Goal: Information Seeking & Learning: Learn about a topic

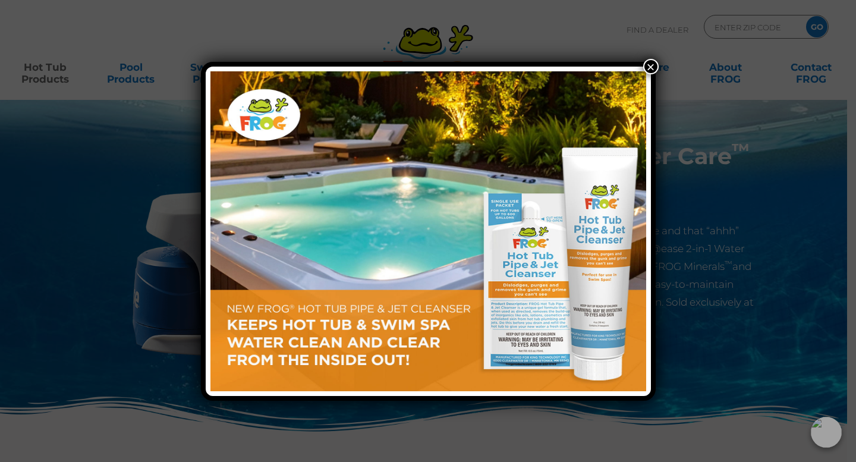
click at [648, 67] on button "×" at bounding box center [650, 66] width 15 height 15
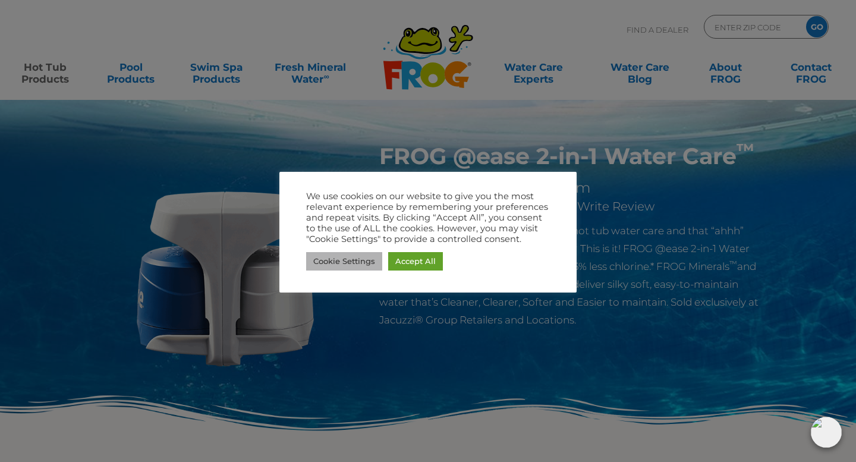
click at [363, 257] on link "Cookie Settings" at bounding box center [344, 261] width 76 height 18
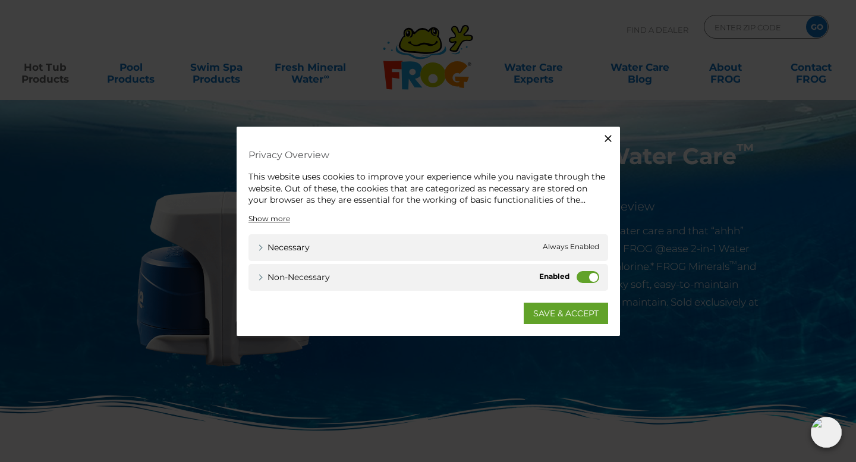
click at [591, 279] on label "Non-necessary" at bounding box center [588, 276] width 23 height 12
click at [0, 0] on input "Non-necessary" at bounding box center [0, 0] width 0 height 0
click at [574, 313] on link "SAVE & ACCEPT" at bounding box center [566, 312] width 84 height 21
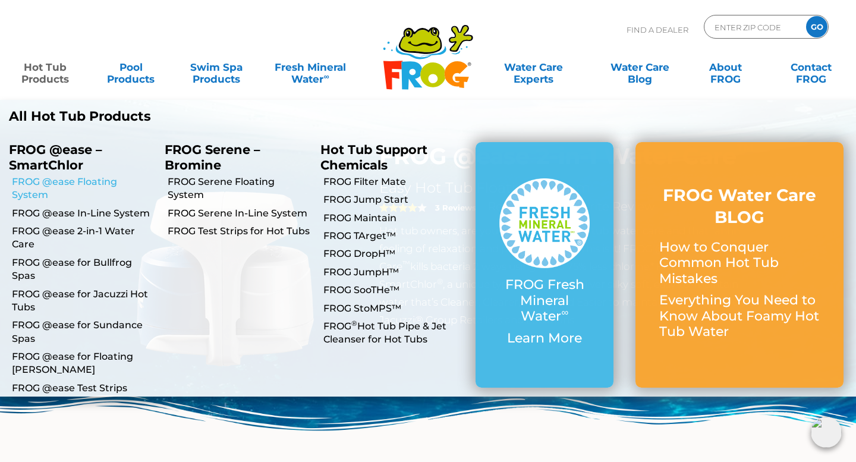
click at [67, 186] on link "FROG @ease Floating System" at bounding box center [84, 188] width 144 height 27
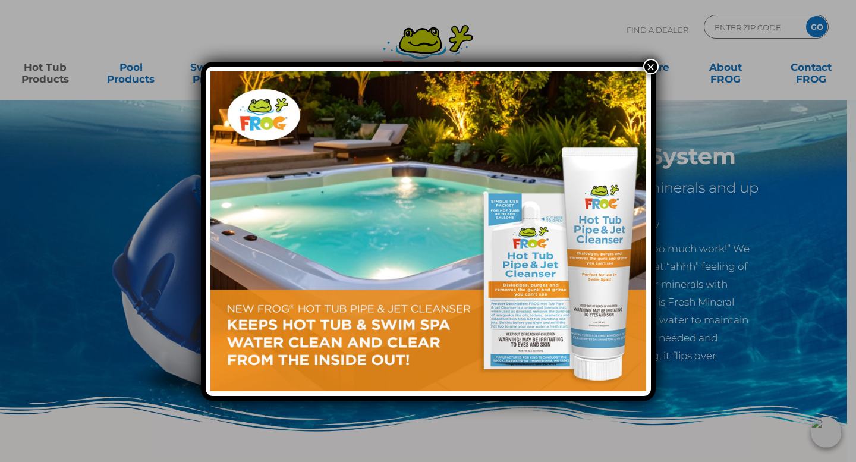
click at [647, 68] on button "×" at bounding box center [650, 66] width 15 height 15
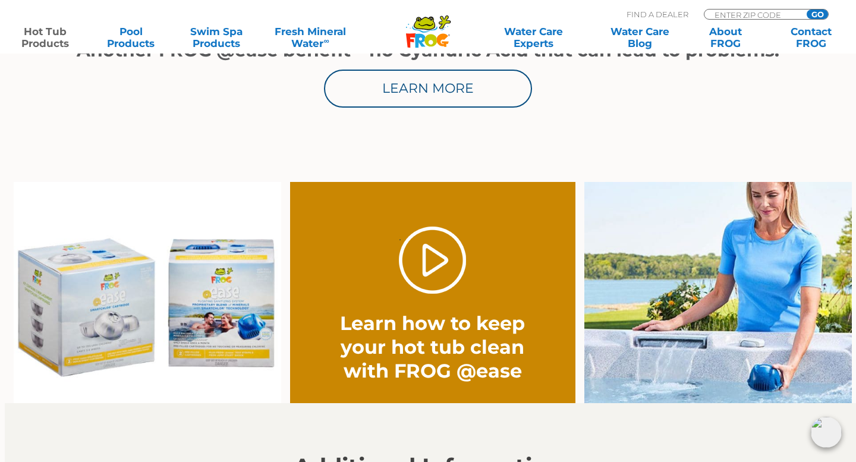
scroll to position [880, 0]
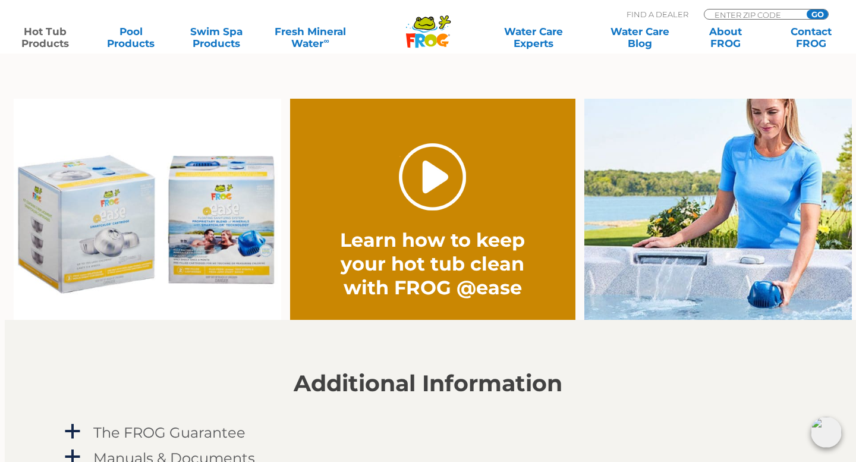
click at [432, 174] on link "." at bounding box center [432, 176] width 67 height 67
